Goal: Information Seeking & Learning: Learn about a topic

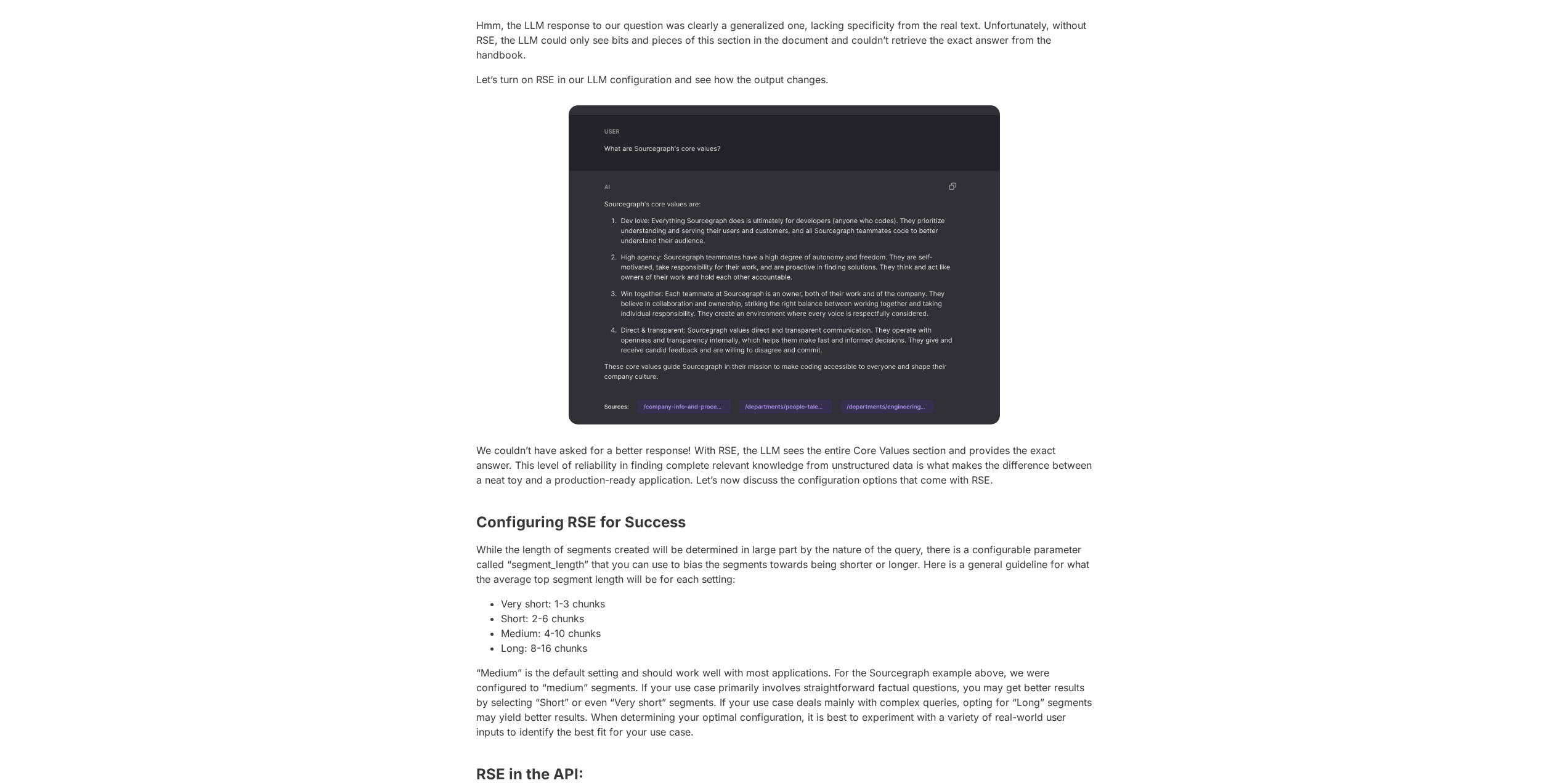
scroll to position [1848, 0]
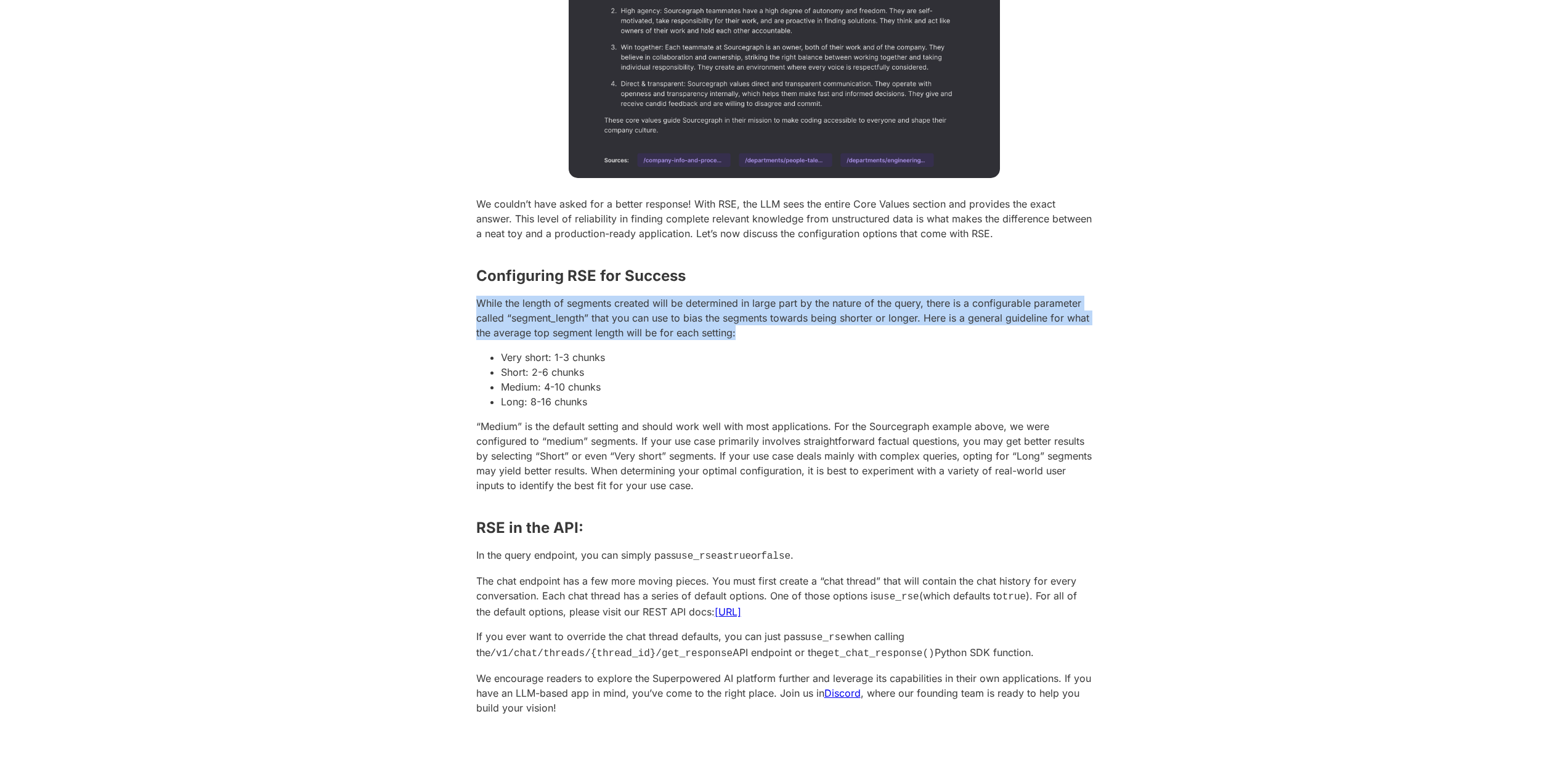
drag, startPoint x: 471, startPoint y: 301, endPoint x: 739, endPoint y: 333, distance: 269.9
click at [739, 333] on p "While the length of segments created will be determined in large part by the na…" at bounding box center [784, 317] width 616 height 44
drag, startPoint x: 739, startPoint y: 333, endPoint x: 465, endPoint y: 297, distance: 276.4
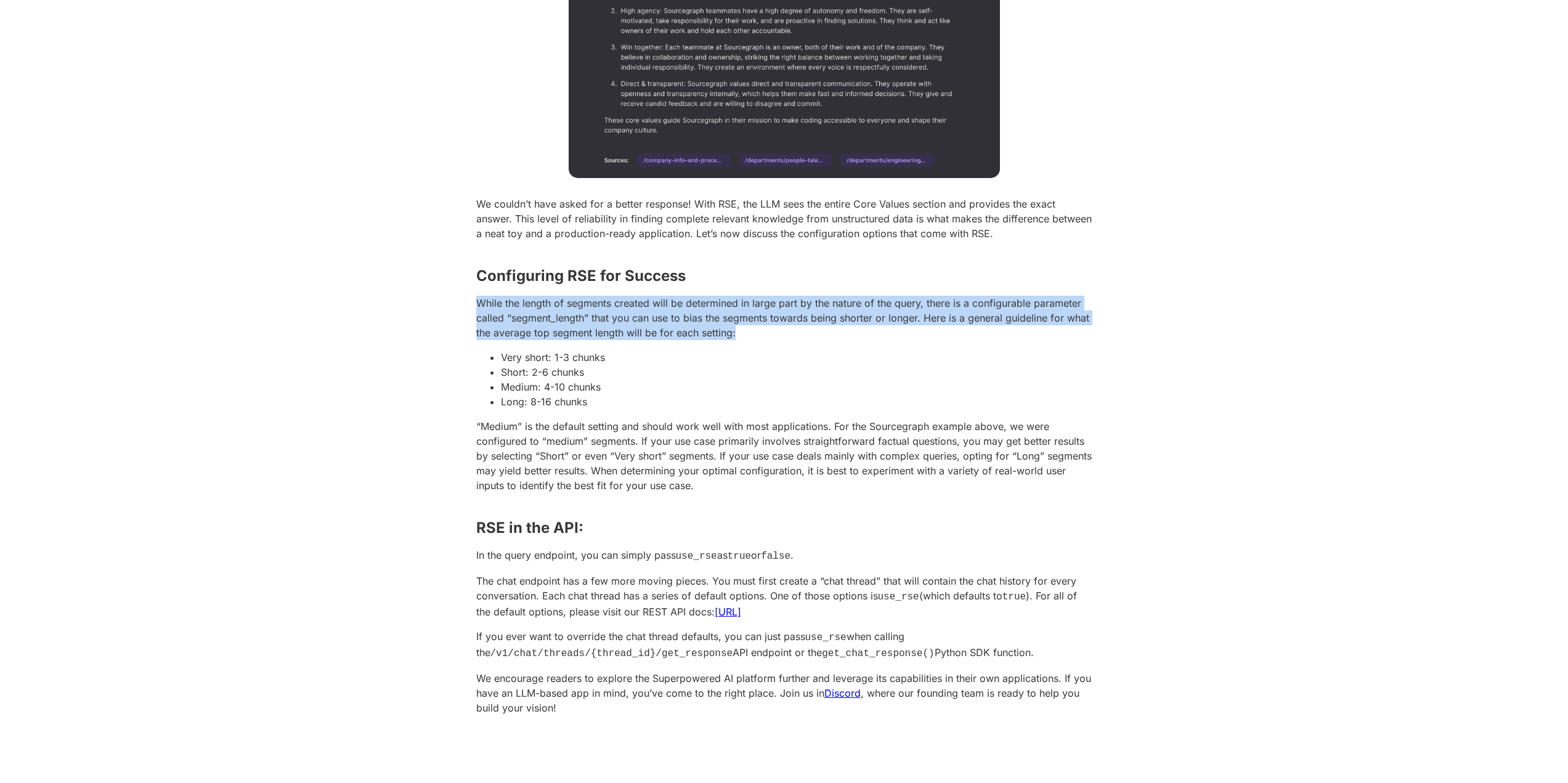
drag, startPoint x: 461, startPoint y: 296, endPoint x: 767, endPoint y: 337, distance: 308.7
click at [767, 337] on p "While the length of segments created will be determined in large part by the na…" at bounding box center [784, 317] width 616 height 44
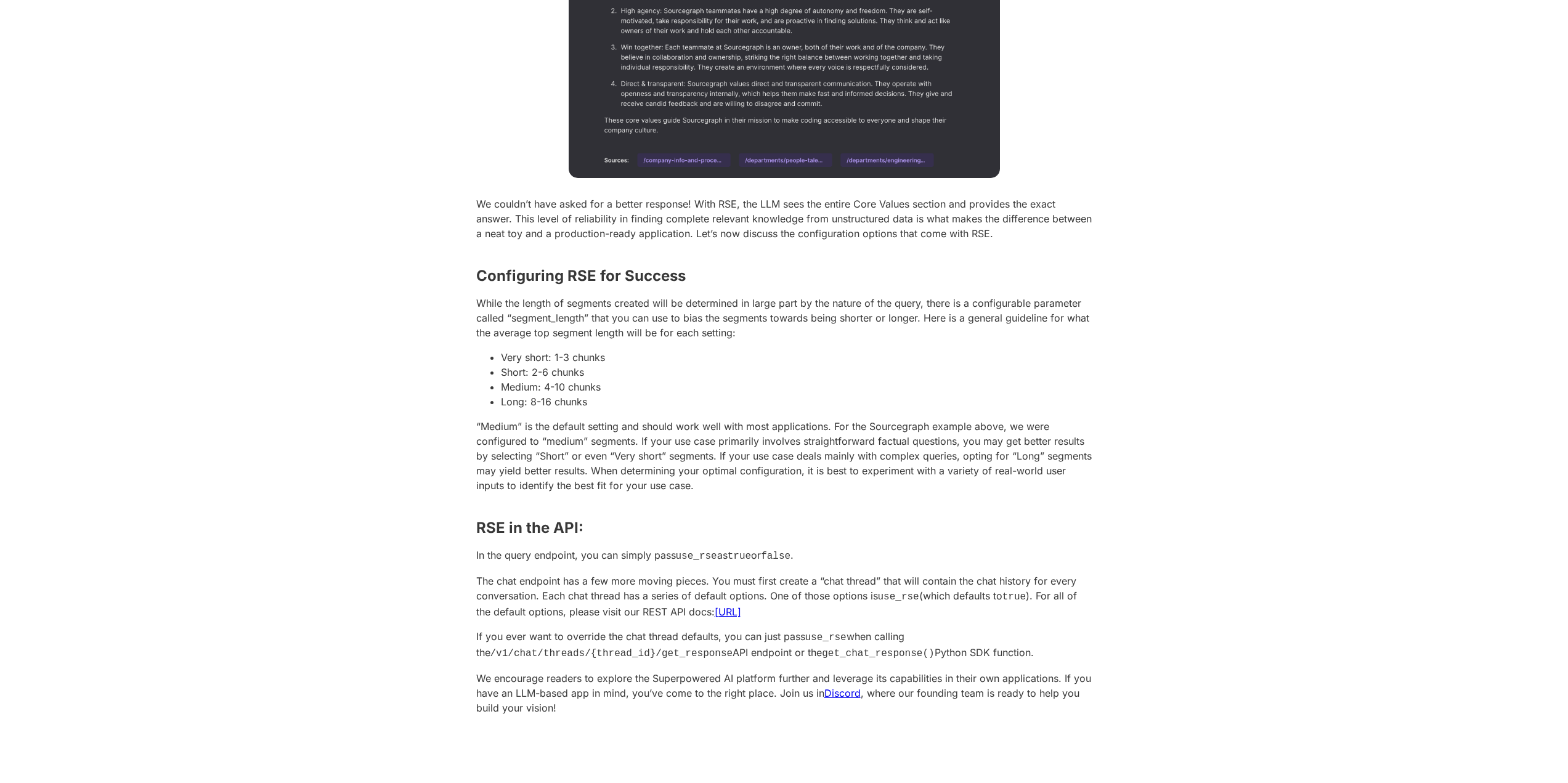
drag, startPoint x: 753, startPoint y: 331, endPoint x: 788, endPoint y: 330, distance: 35.0
click at [788, 330] on p "While the length of segments created will be determined in large part by the na…" at bounding box center [784, 317] width 616 height 44
click at [788, 330] on p "While the length of segments created will be determined in large part by the na…" at bounding box center [784, 317] width 616 height 44
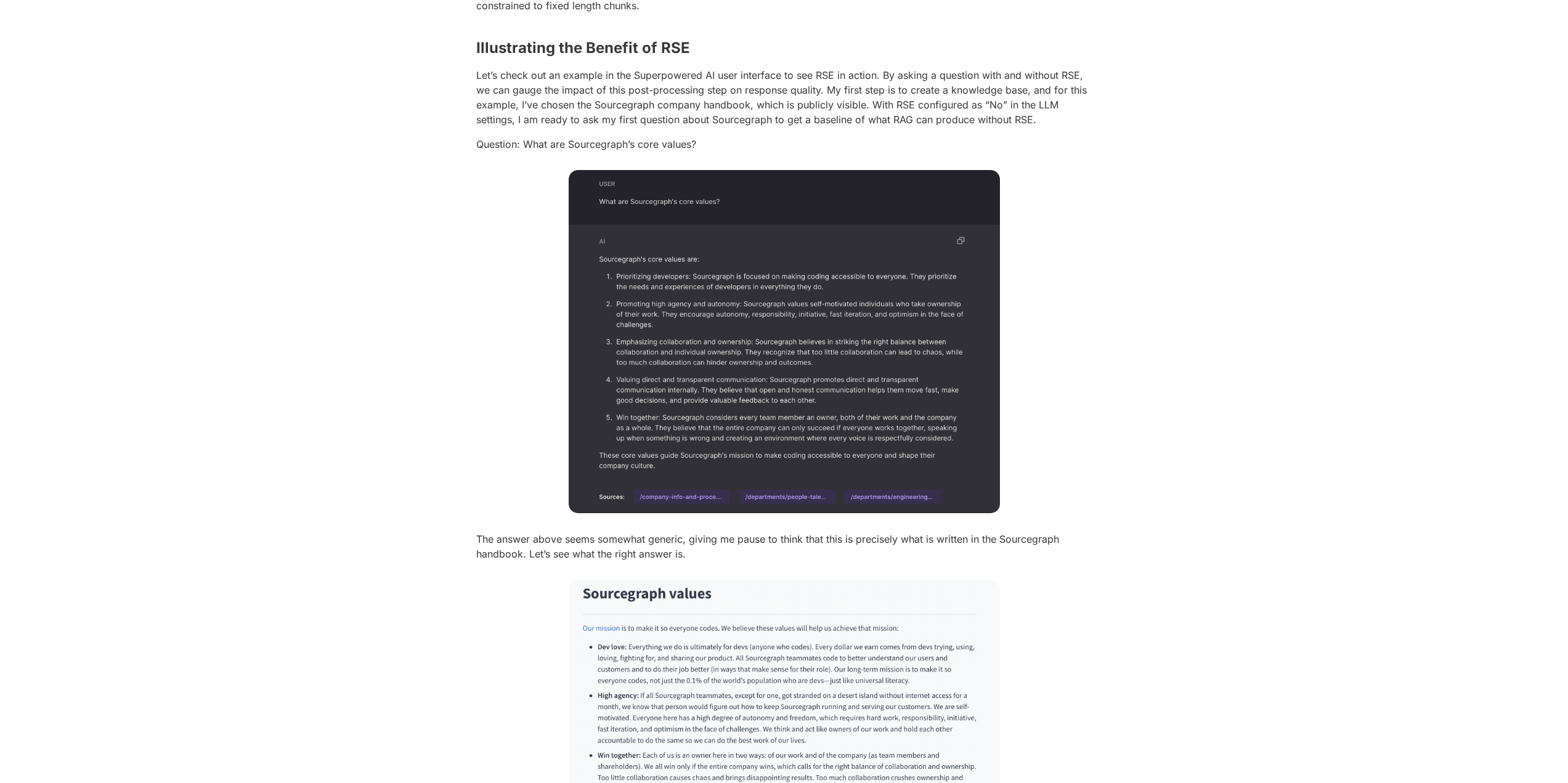
scroll to position [431, 0]
